Goal: Transaction & Acquisition: Purchase product/service

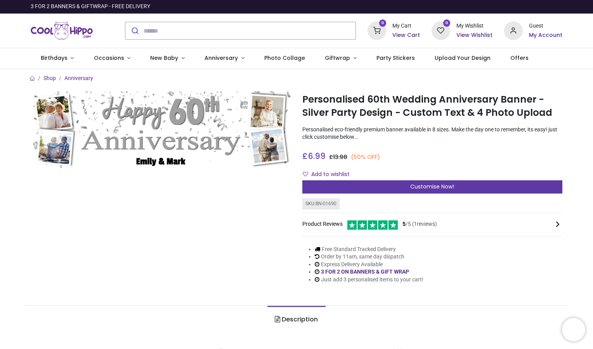
click at [348, 188] on div "Customise Now!" at bounding box center [432, 186] width 260 height 13
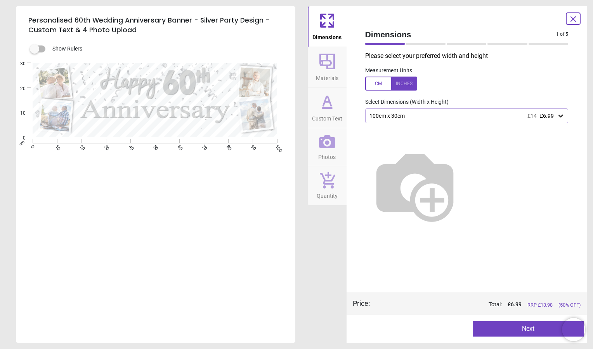
click at [423, 115] on div "100cm x 30cm £14 £6.99" at bounding box center [463, 116] width 189 height 7
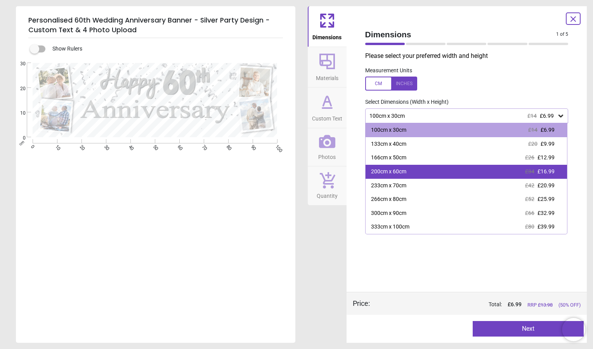
click at [401, 169] on div "200cm x 60cm" at bounding box center [388, 172] width 35 height 8
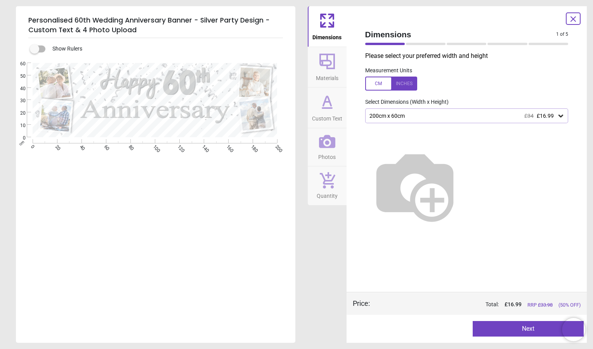
click at [503, 328] on button "Next" at bounding box center [528, 329] width 111 height 16
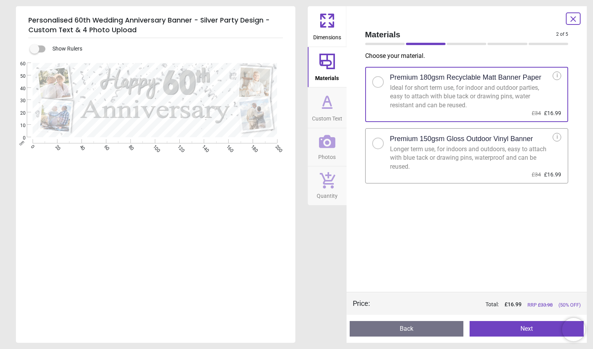
click at [512, 330] on button "Next" at bounding box center [527, 329] width 114 height 16
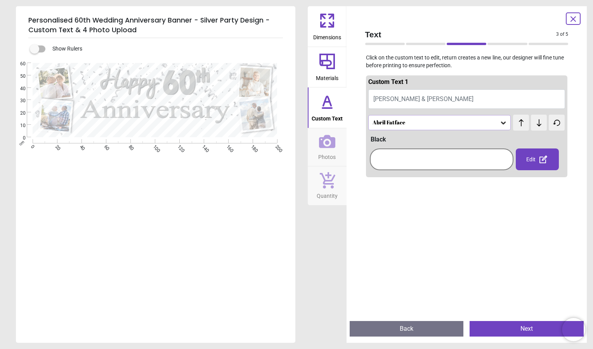
click at [501, 123] on icon at bounding box center [503, 123] width 5 height 3
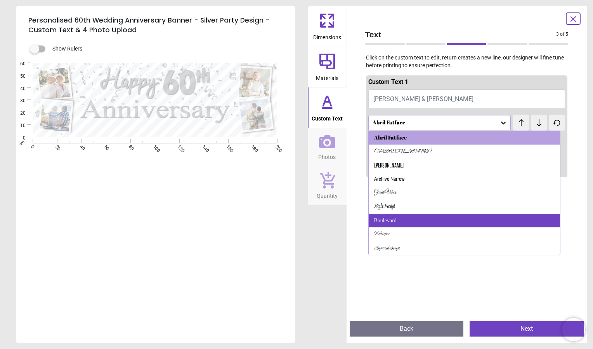
click at [387, 220] on div "Boulevard" at bounding box center [385, 221] width 23 height 8
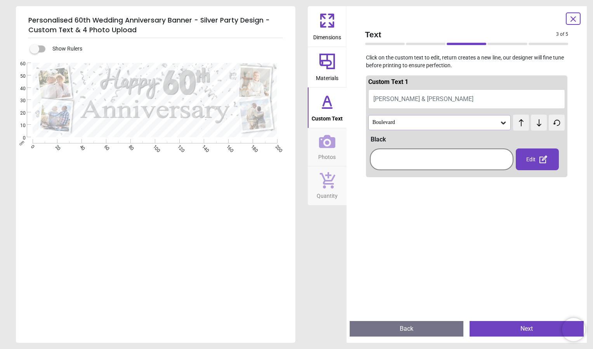
click at [414, 98] on button "Emily & Mark" at bounding box center [466, 98] width 197 height 19
type textarea "*********"
click at [480, 200] on div at bounding box center [467, 354] width 202 height 349
